Goal: Navigation & Orientation: Find specific page/section

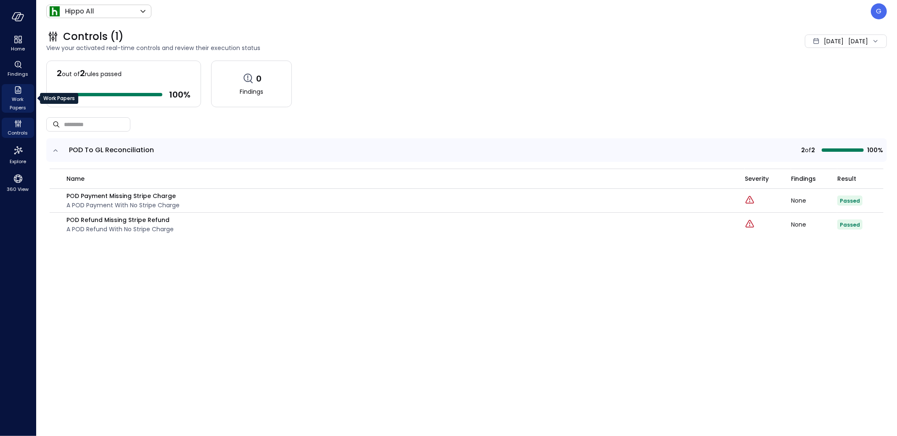
click at [22, 98] on span "Work Papers" at bounding box center [18, 103] width 26 height 17
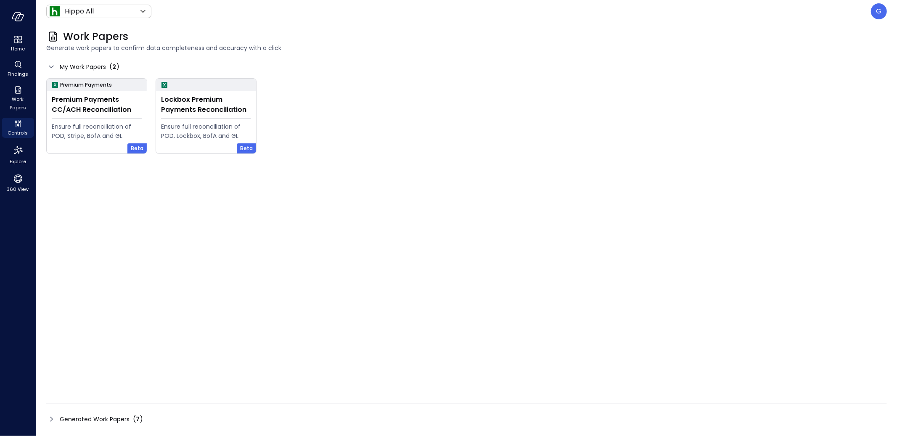
click at [100, 421] on span "Generated Work Papers" at bounding box center [95, 419] width 70 height 9
